Goal: Information Seeking & Learning: Check status

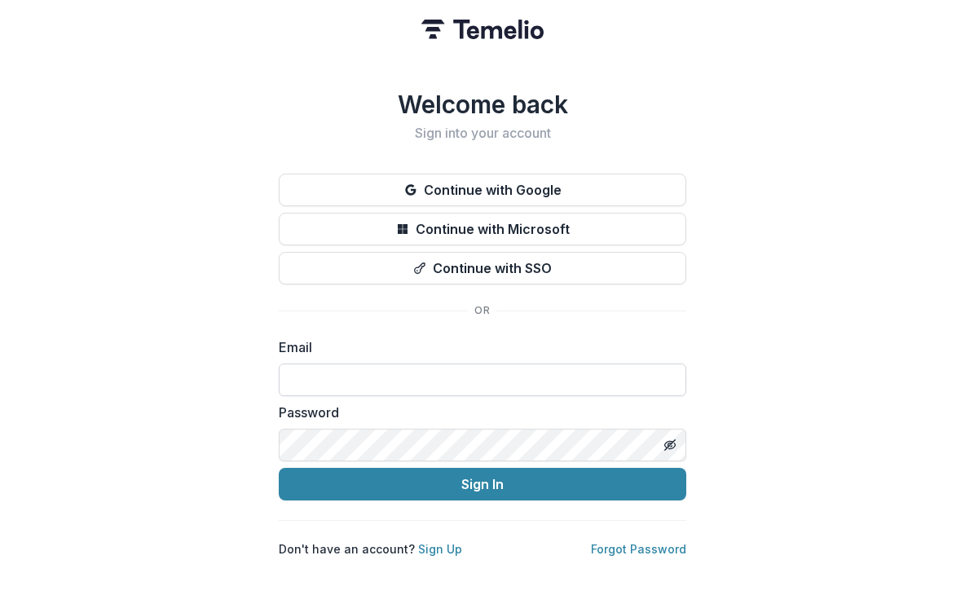
click at [339, 373] on input at bounding box center [483, 380] width 408 height 33
type input "**********"
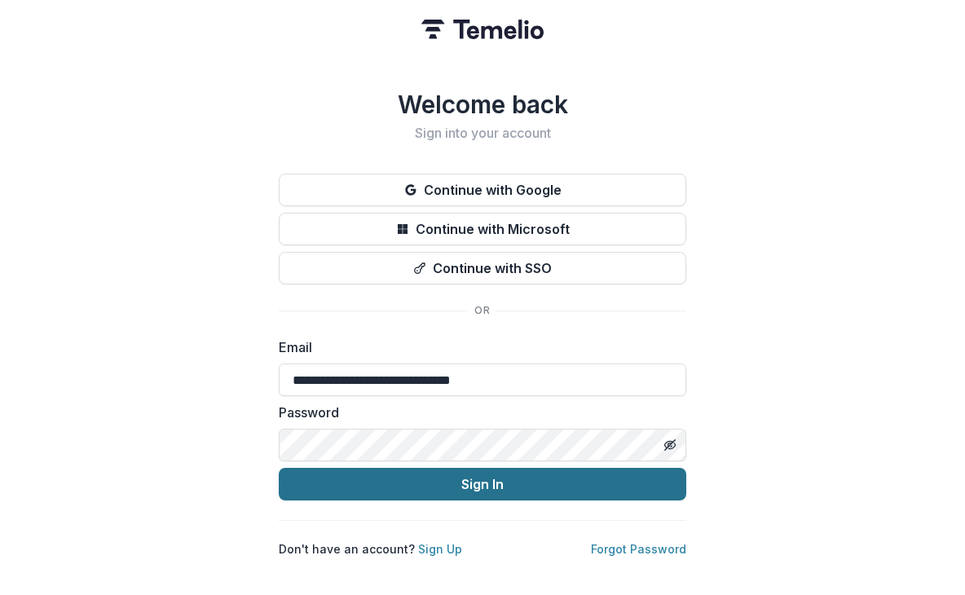
click at [395, 478] on button "Sign In" at bounding box center [483, 484] width 408 height 33
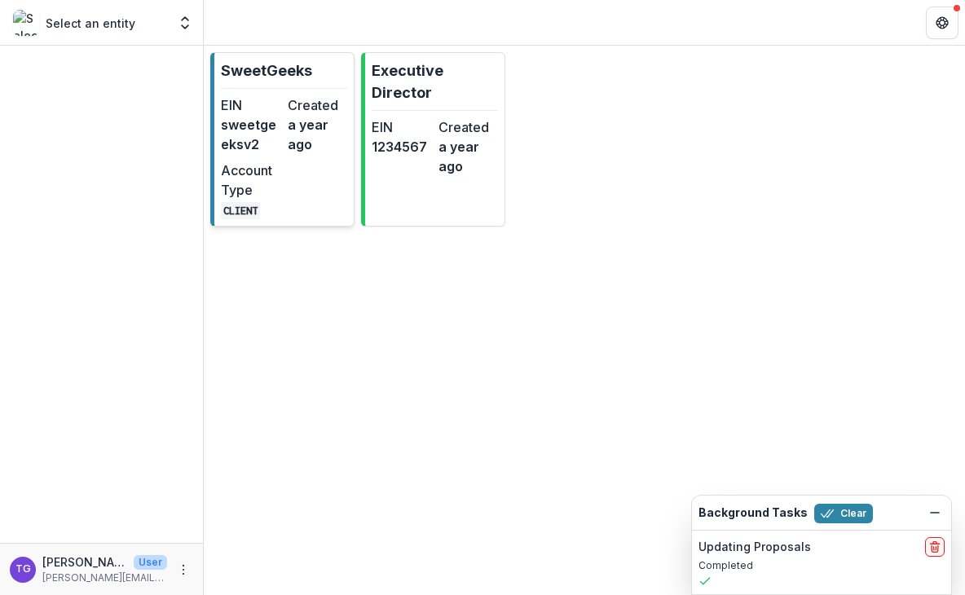
click at [299, 159] on div "EIN sweetgeeksv2 Created a year ago Account Type CLIENT" at bounding box center [284, 157] width 126 height 124
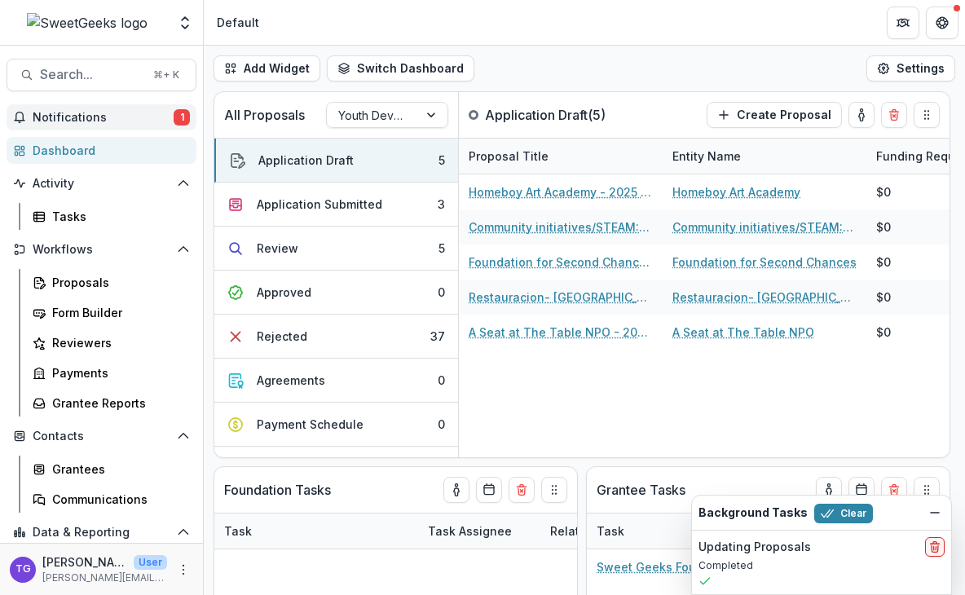
click at [130, 126] on button "Notifications 1" at bounding box center [102, 117] width 190 height 26
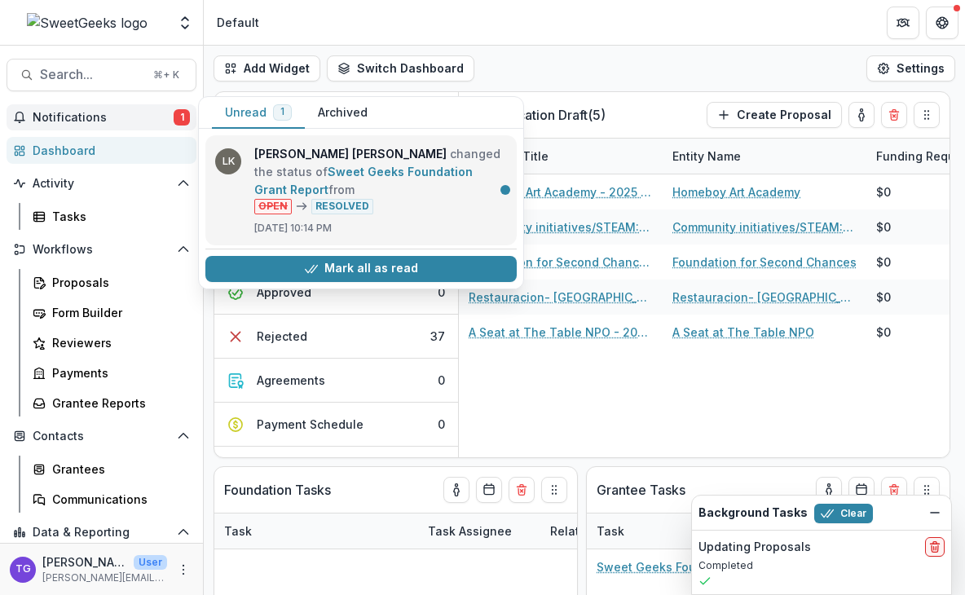
click at [373, 169] on link "Sweet Geeks Foundation Grant Report" at bounding box center [363, 181] width 218 height 32
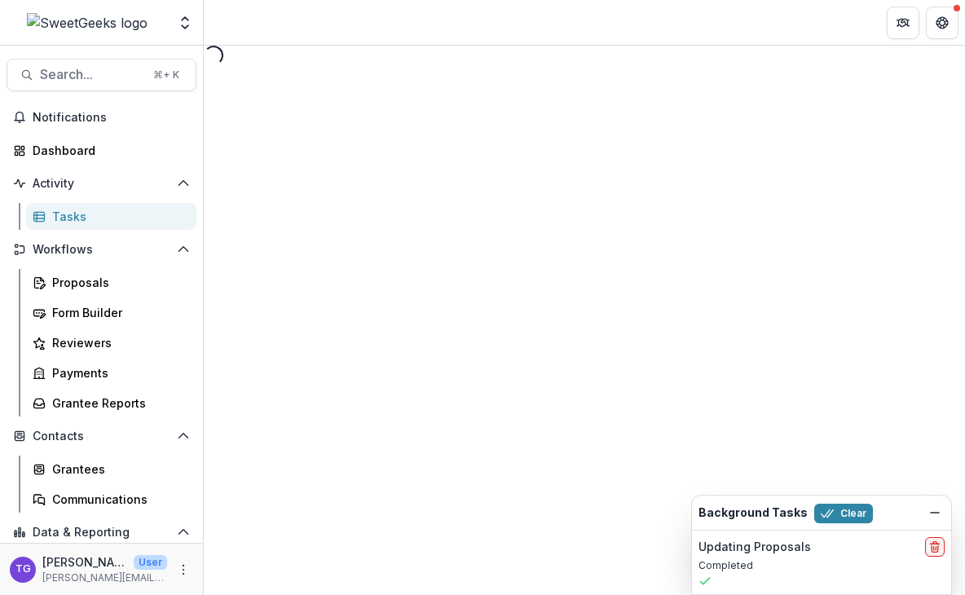
select select "********"
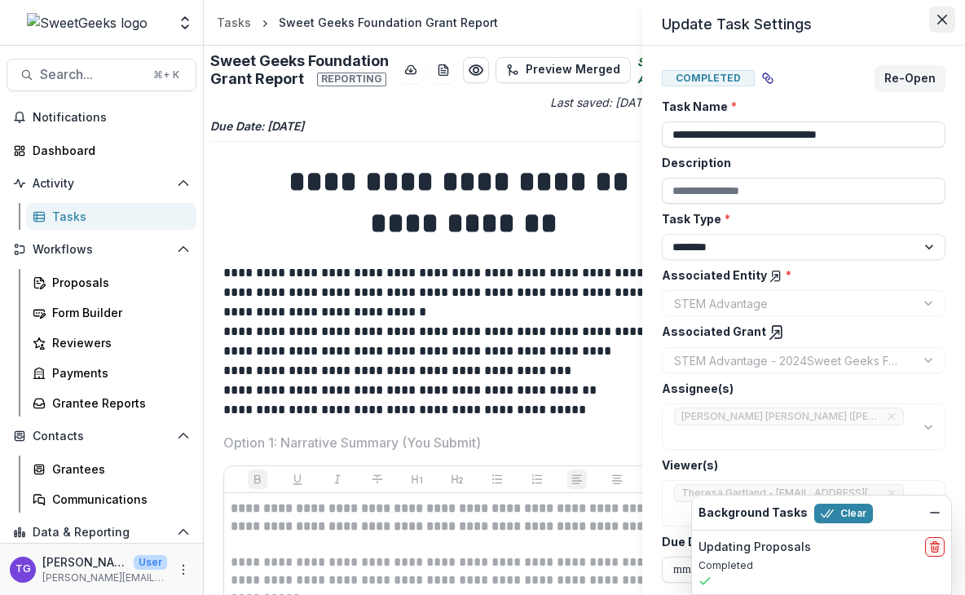
click at [946, 15] on icon "Close" at bounding box center [942, 20] width 10 height 10
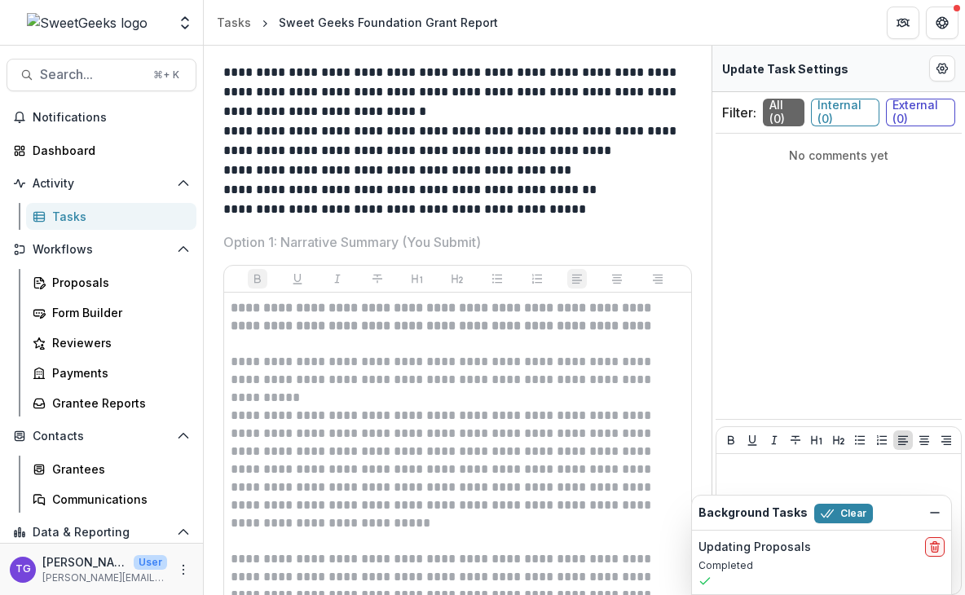
scroll to position [449, 0]
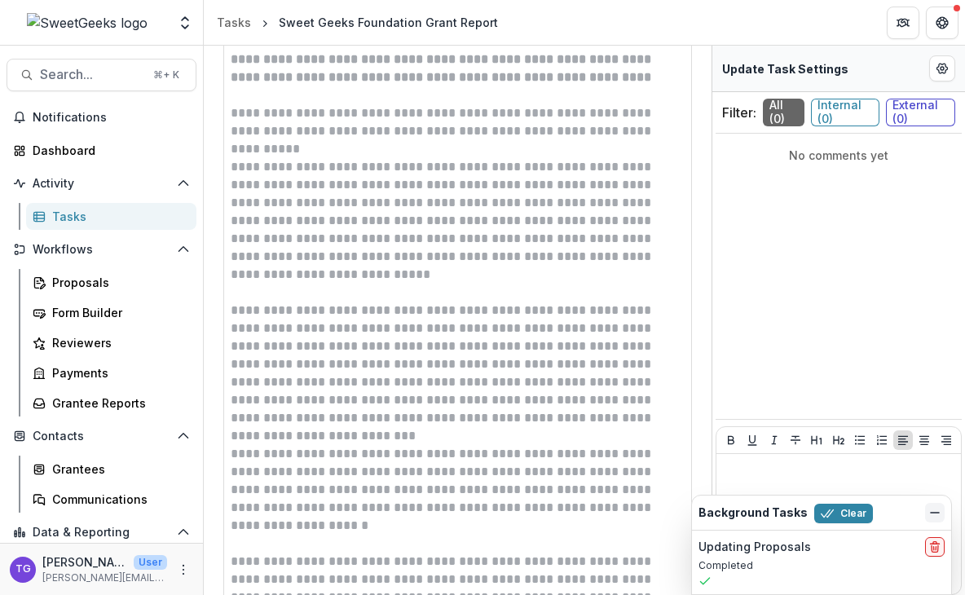
click at [928, 507] on icon "Dismiss" at bounding box center [934, 512] width 13 height 13
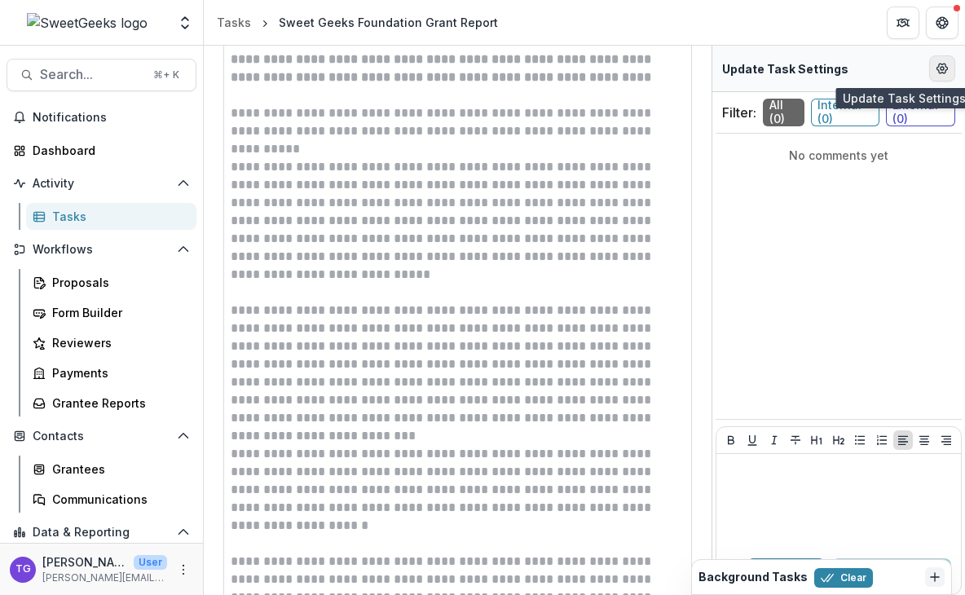
click at [942, 73] on icon "Edit Form Settings" at bounding box center [942, 69] width 11 height 10
select select "********"
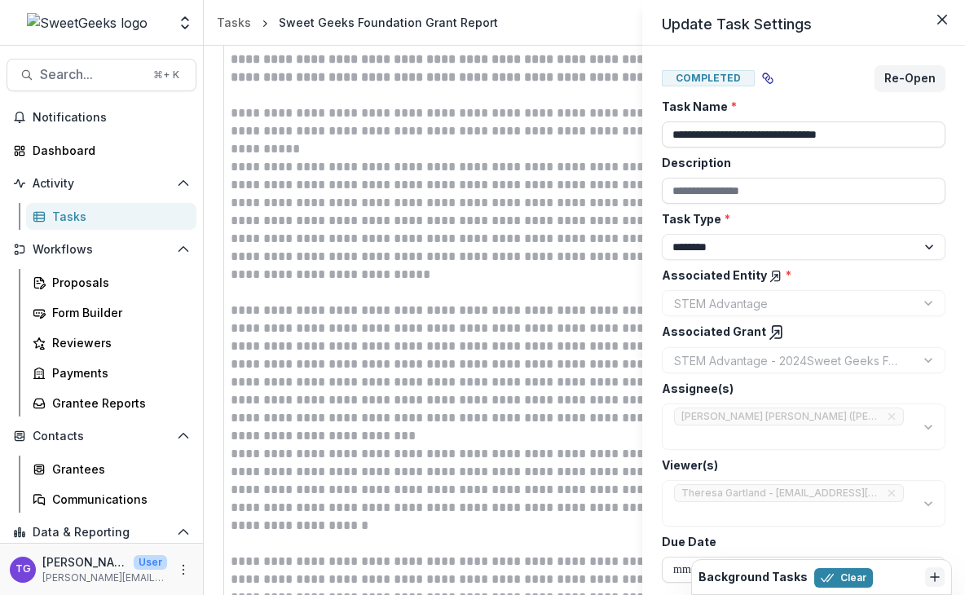
scroll to position [3, 0]
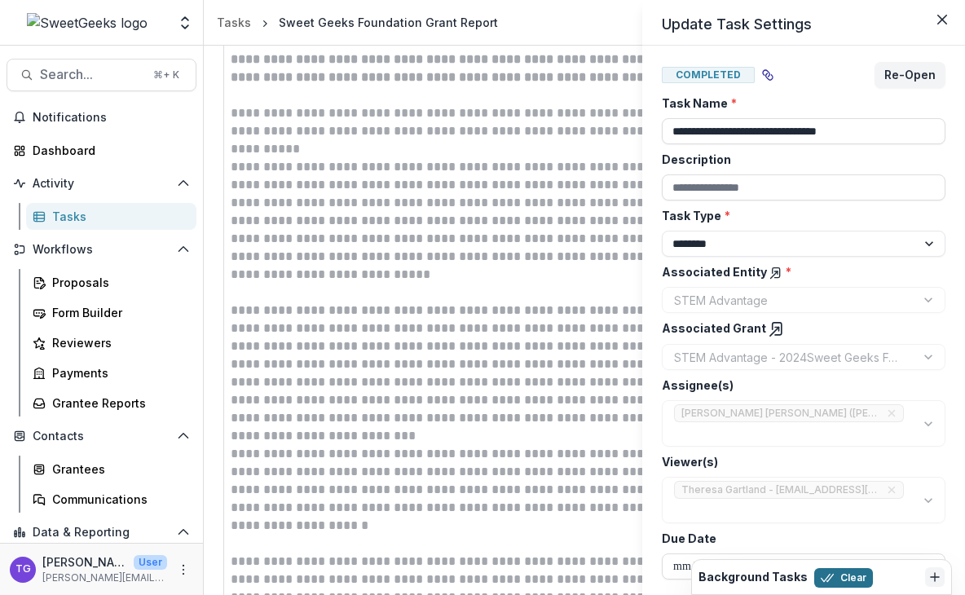
click at [839, 571] on button "Clear" at bounding box center [843, 578] width 59 height 20
click at [702, 72] on span "Completed" at bounding box center [708, 75] width 93 height 16
click at [941, 15] on icon "Close" at bounding box center [942, 20] width 10 height 10
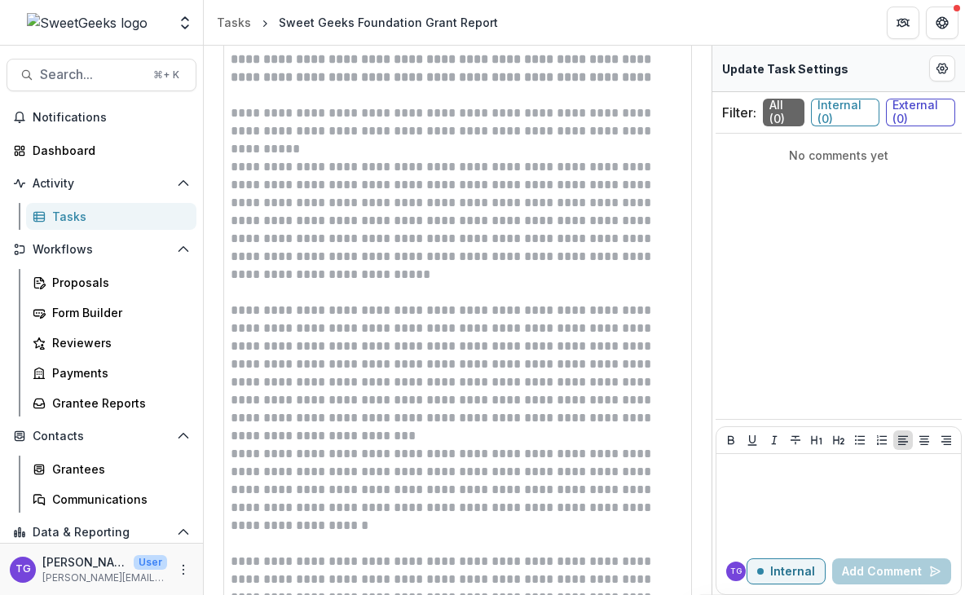
click at [377, 343] on p "**********" at bounding box center [455, 365] width 449 height 126
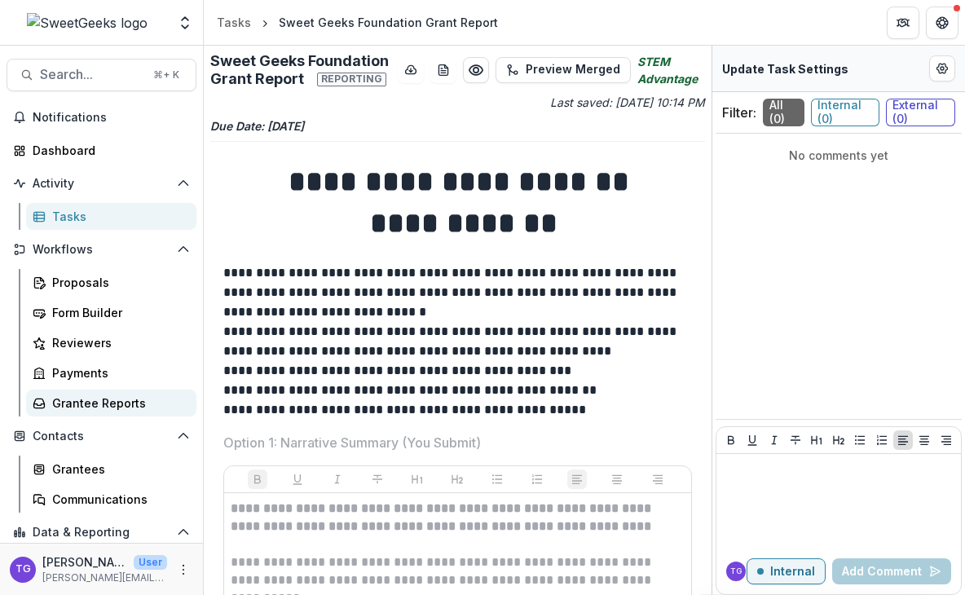
click at [79, 396] on div "Grantee Reports" at bounding box center [117, 403] width 131 height 17
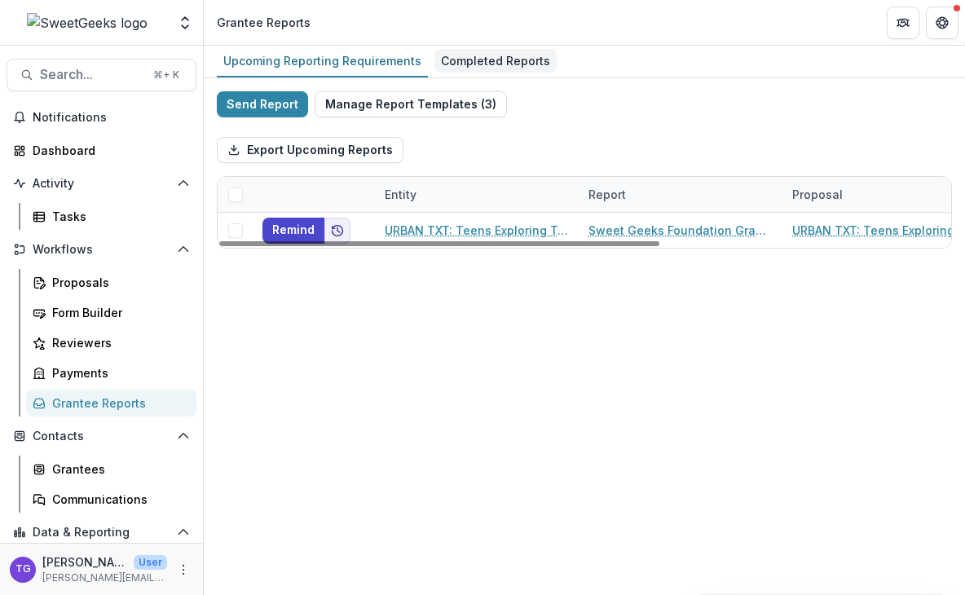
click at [477, 55] on div "Completed Reports" at bounding box center [495, 61] width 122 height 24
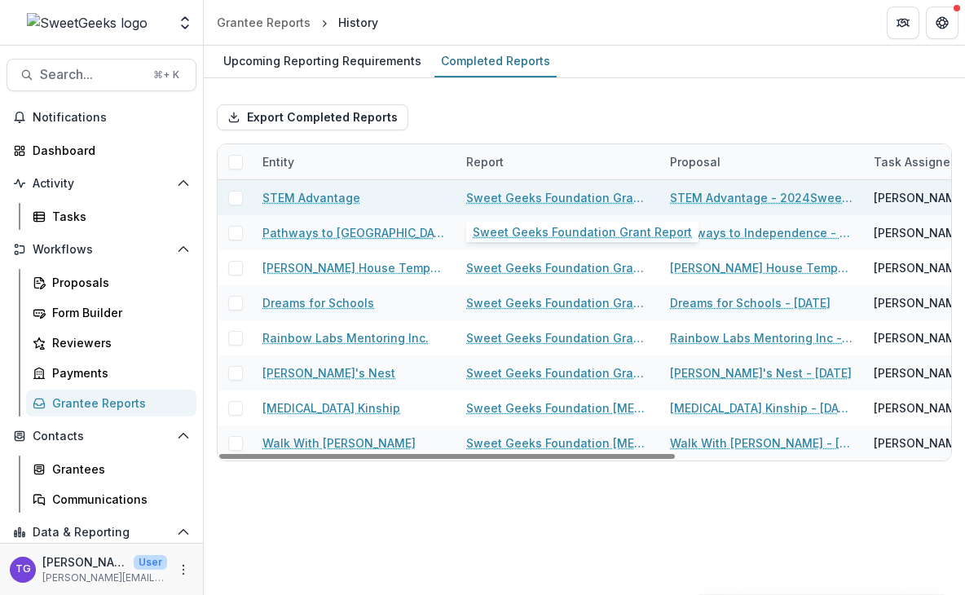
click at [532, 191] on link "Sweet Geeks Foundation Grant Report" at bounding box center [558, 197] width 184 height 17
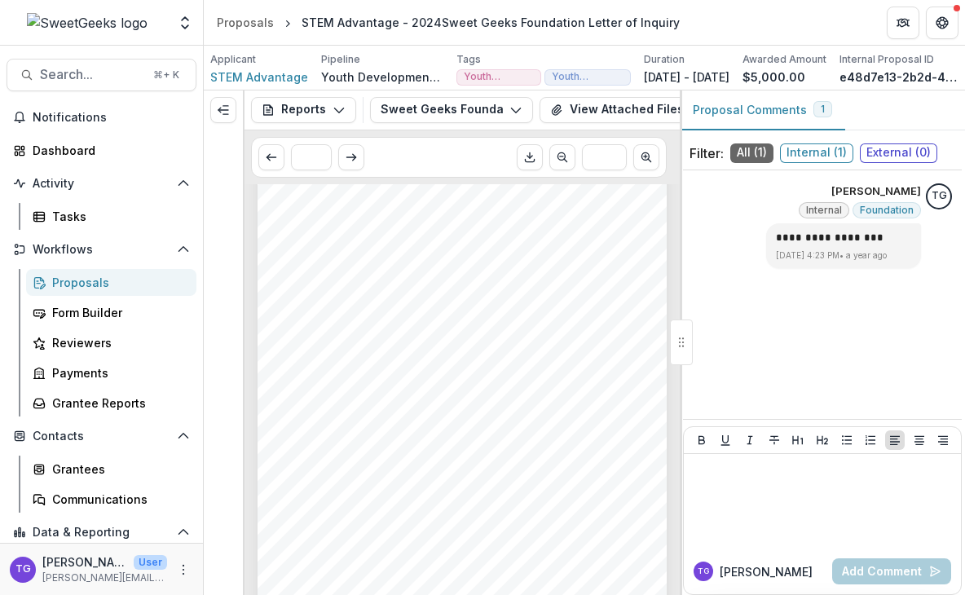
scroll to position [1285, 0]
click at [75, 216] on div "Tasks" at bounding box center [117, 216] width 131 height 17
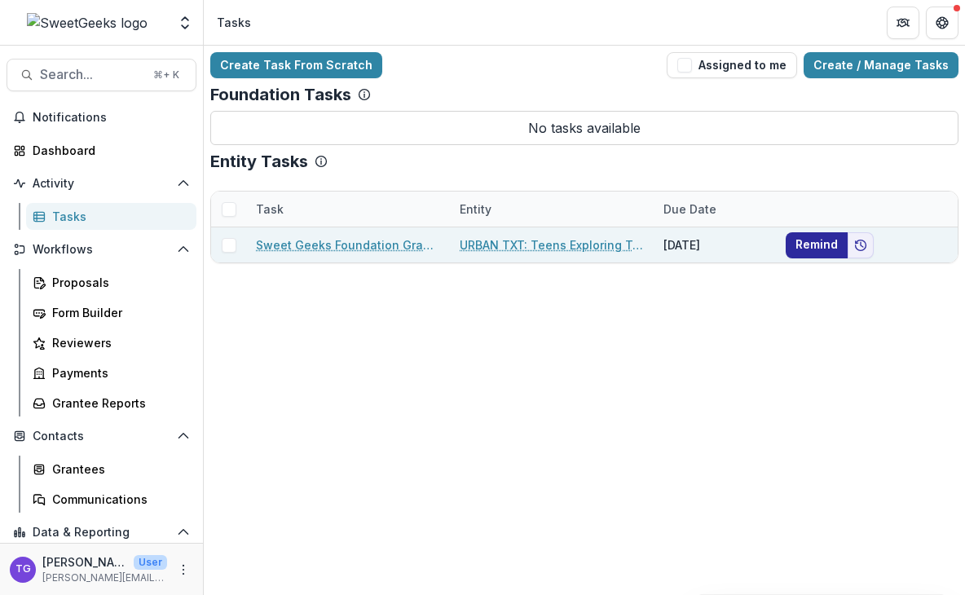
click at [813, 241] on button "Remind" at bounding box center [817, 245] width 62 height 26
click at [508, 243] on link "URBAN TXT: Teens Exploring Technology" at bounding box center [552, 244] width 184 height 17
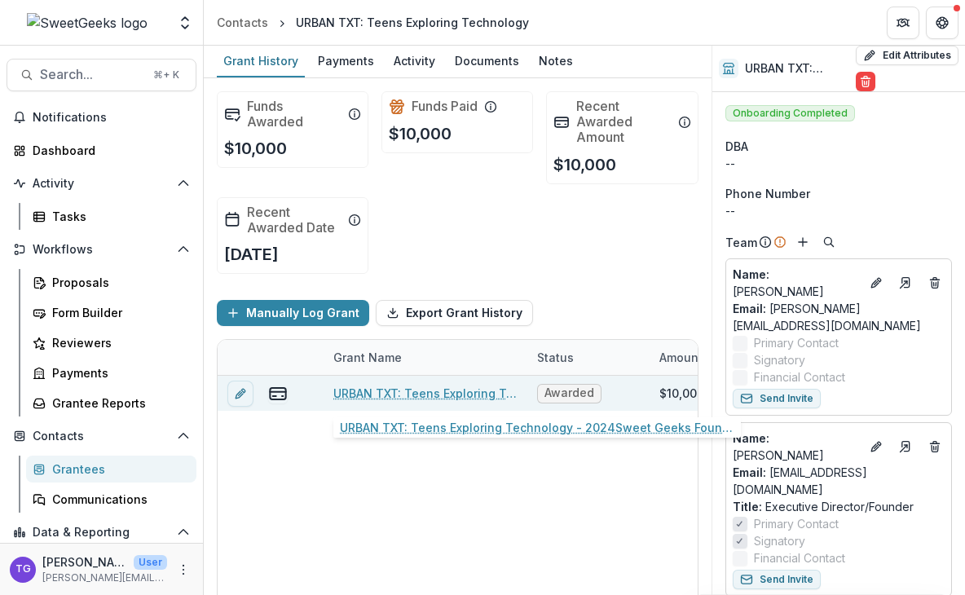
click at [411, 399] on link "URBAN TXT: Teens Exploring Technology - 2024Sweet Geeks Foundation Letter of In…" at bounding box center [425, 393] width 184 height 17
